Goal: Information Seeking & Learning: Learn about a topic

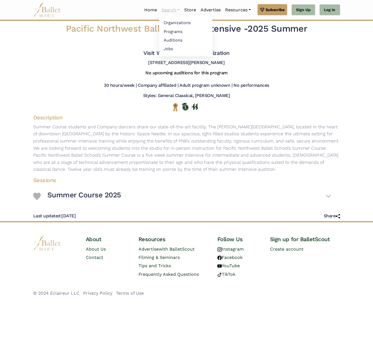
click at [170, 9] on link "Search" at bounding box center [170, 10] width 23 height 12
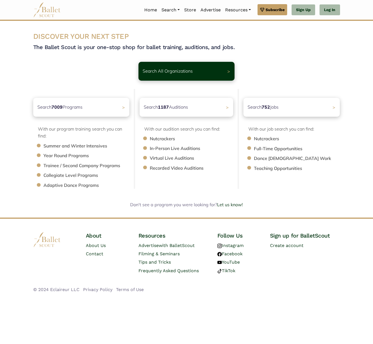
click at [79, 146] on li "Summer and Winter Intensives" at bounding box center [89, 145] width 92 height 7
click at [231, 70] on span ">" at bounding box center [231, 71] width 3 height 6
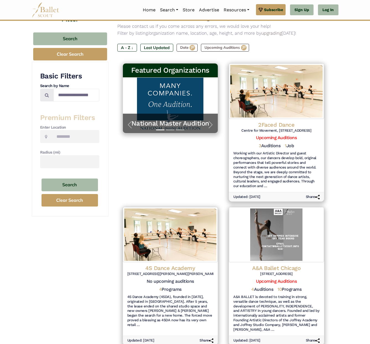
scroll to position [59, 0]
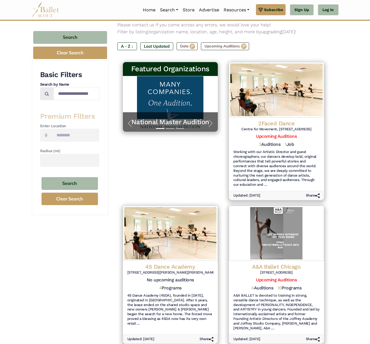
drag, startPoint x: 370, startPoint y: 63, endPoint x: 363, endPoint y: 137, distance: 74.6
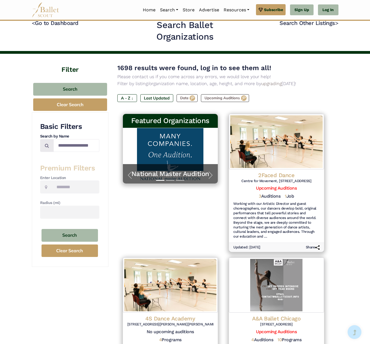
scroll to position [0, 0]
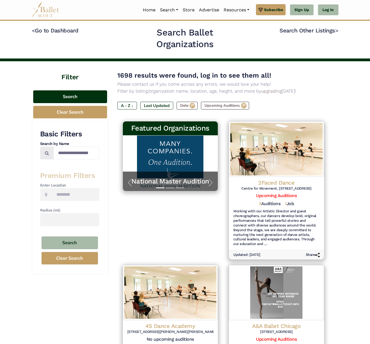
click at [66, 94] on button "Search" at bounding box center [70, 96] width 74 height 13
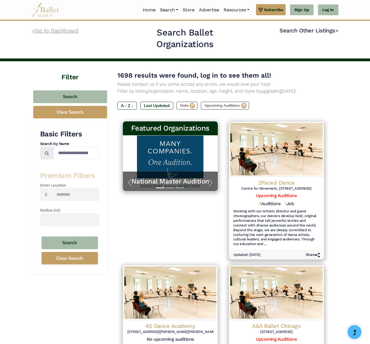
click at [38, 30] on link "< Go to Dashboard" at bounding box center [55, 30] width 47 height 7
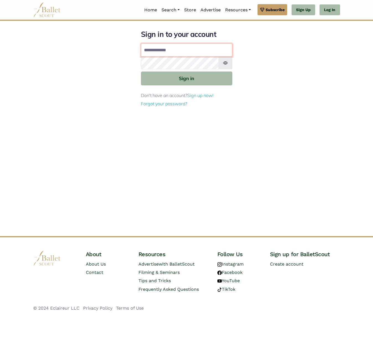
type input "**********"
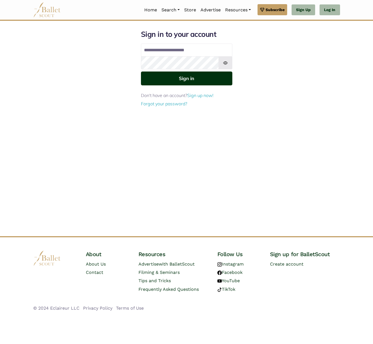
click at [192, 78] on button "Sign in" at bounding box center [186, 78] width 91 height 14
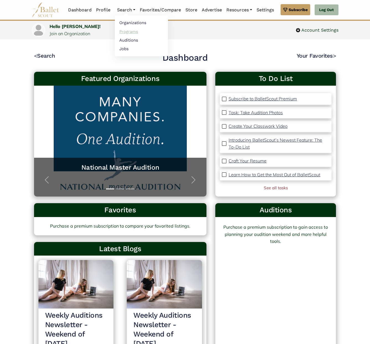
click at [123, 31] on link "Programs" at bounding box center [141, 31] width 53 height 9
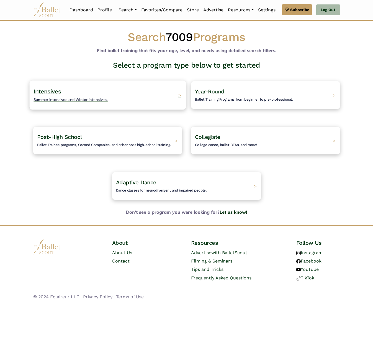
click at [42, 99] on span "Summer intensives and Winter intensives." at bounding box center [71, 99] width 74 height 4
